Goal: Book appointment/travel/reservation

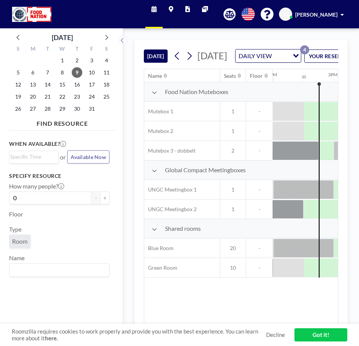
scroll to position [0, 846]
click at [81, 94] on span "23" at bounding box center [77, 96] width 11 height 11
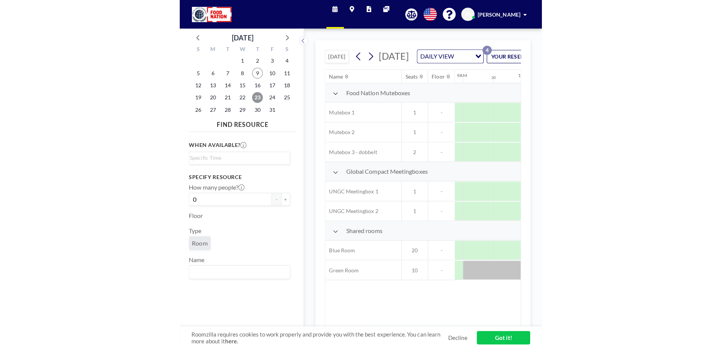
scroll to position [0, 591]
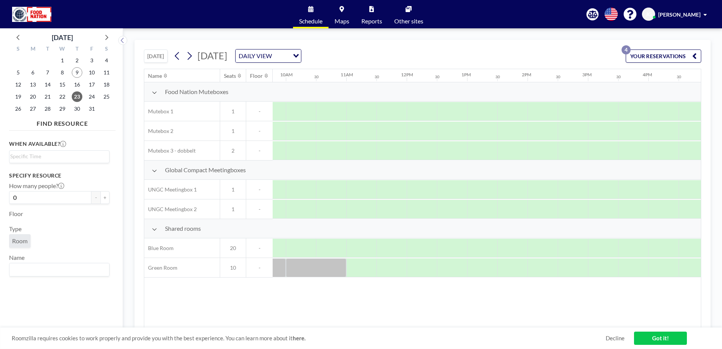
click at [55, 149] on div "When available? Loading..." at bounding box center [59, 151] width 101 height 23
click at [53, 154] on input "Search for option" at bounding box center [57, 156] width 95 height 9
click at [34, 196] on li "10:30 am" at bounding box center [59, 198] width 99 height 12
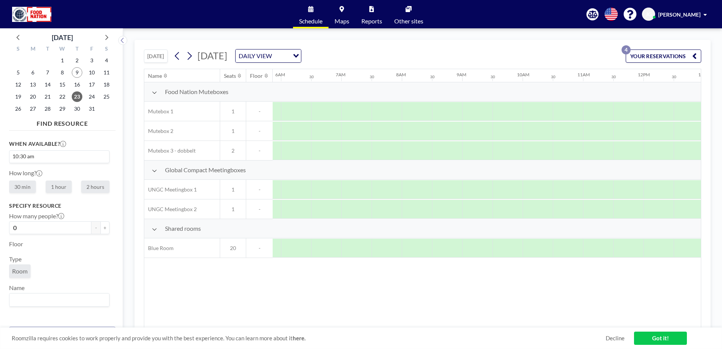
scroll to position [0, 450]
click at [59, 193] on label "1 hour" at bounding box center [59, 187] width 26 height 12
radio input "true"
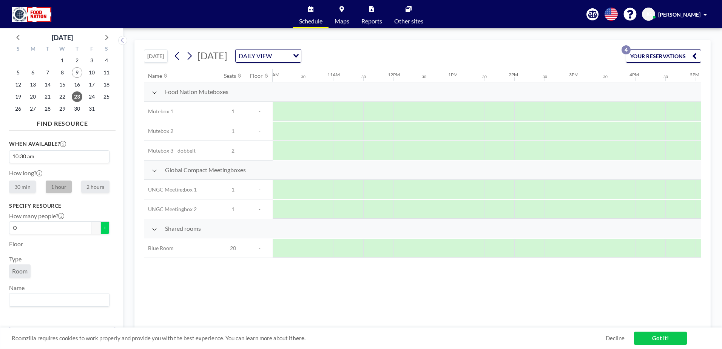
click at [101, 229] on button "+" at bounding box center [105, 227] width 9 height 13
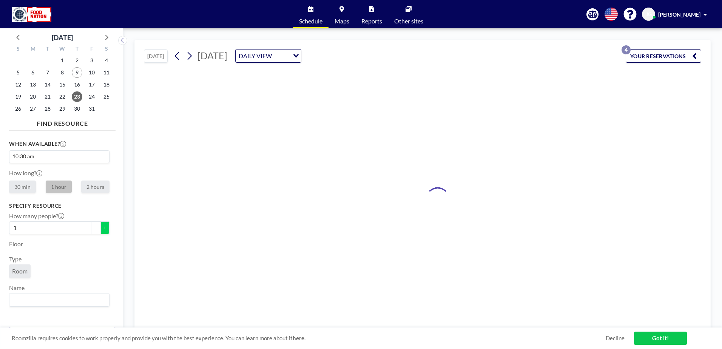
click at [101, 229] on button "+" at bounding box center [105, 227] width 9 height 13
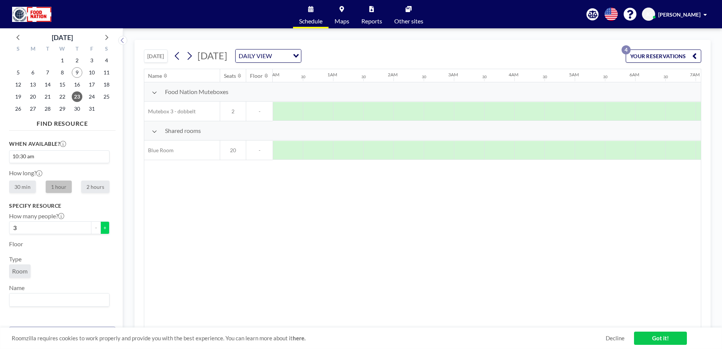
scroll to position [0, 303]
click at [101, 229] on button "+" at bounding box center [105, 227] width 9 height 13
type input "4"
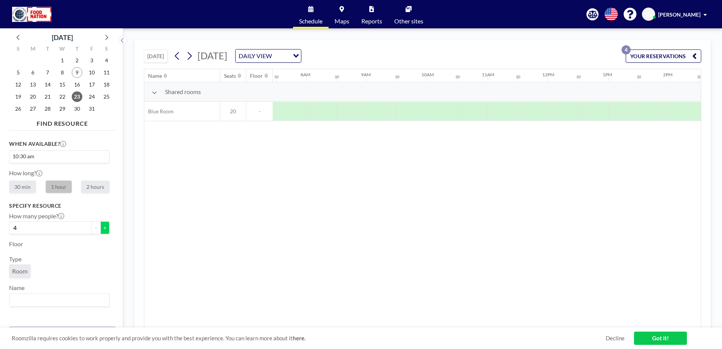
scroll to position [0, 605]
click at [22, 270] on span "Room" at bounding box center [19, 271] width 15 height 7
click at [330, 112] on div at bounding box center [318, 111] width 30 height 19
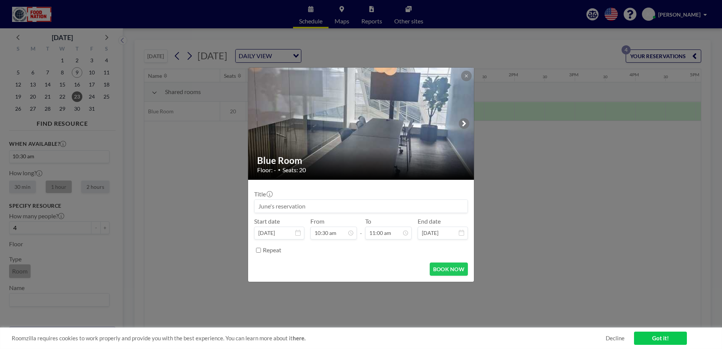
click at [359, 207] on input at bounding box center [361, 206] width 213 height 13
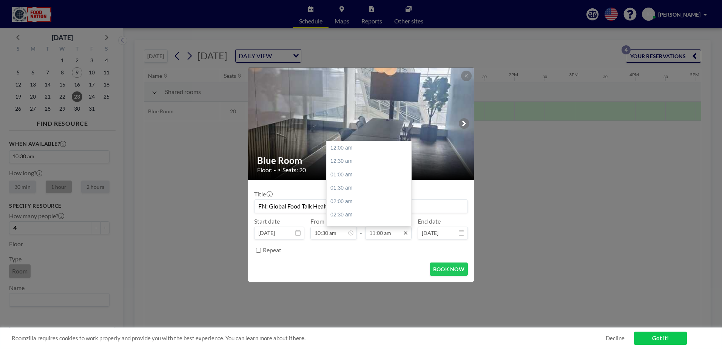
scroll to position [296, 0]
type input "FN: Global Food Talk Health - Brief"
click at [347, 164] on div "11:30 am" at bounding box center [371, 162] width 88 height 14
type input "11:30 am"
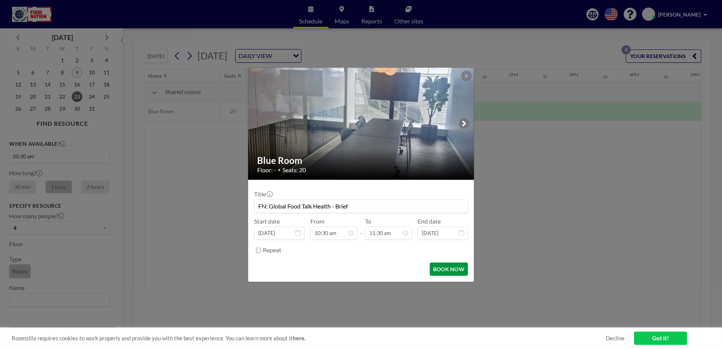
click at [359, 271] on button "BOOK NOW" at bounding box center [449, 269] width 38 height 13
